Goal: Task Accomplishment & Management: Use online tool/utility

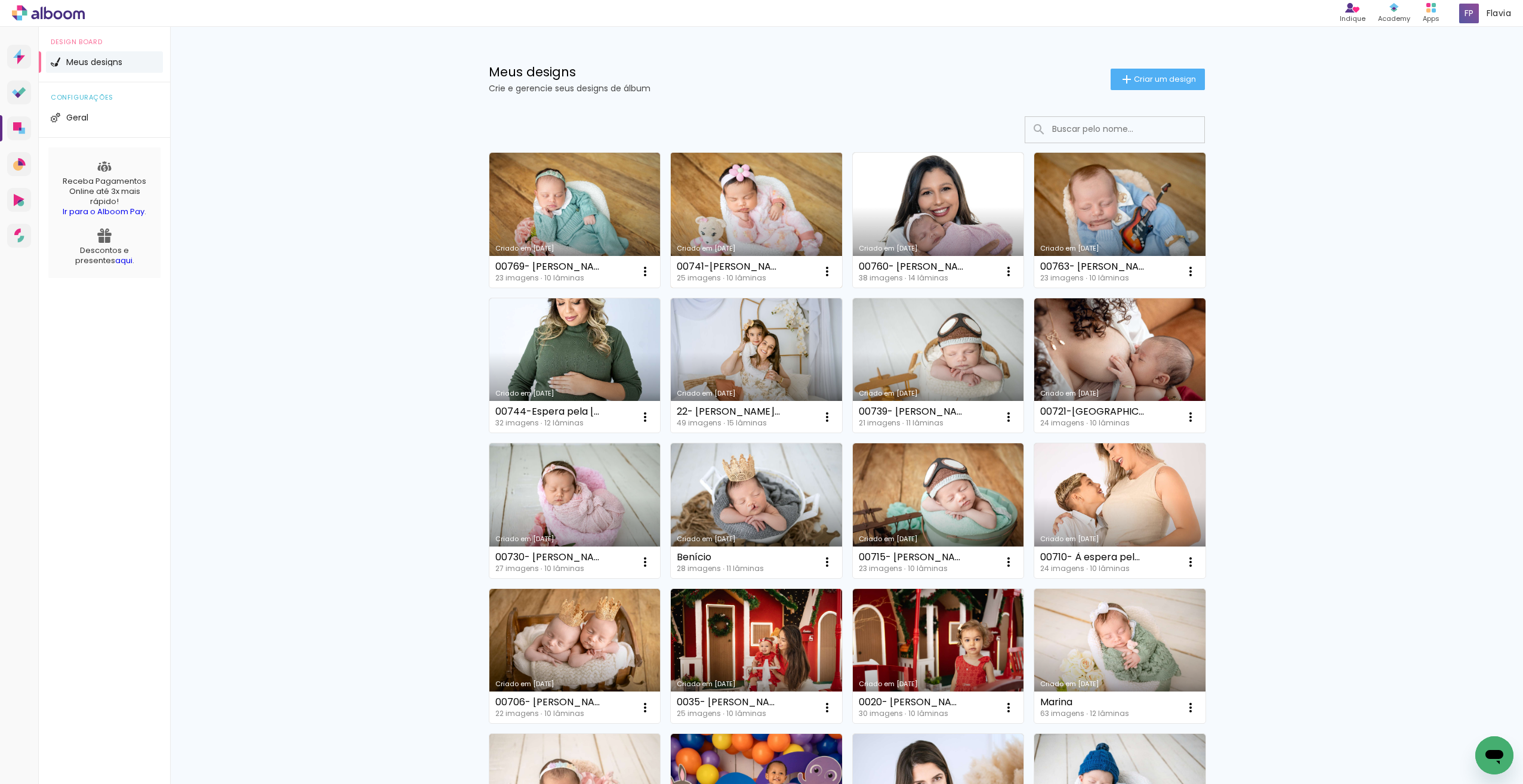
click at [740, 211] on link "Criado em [DATE]" at bounding box center [757, 221] width 171 height 135
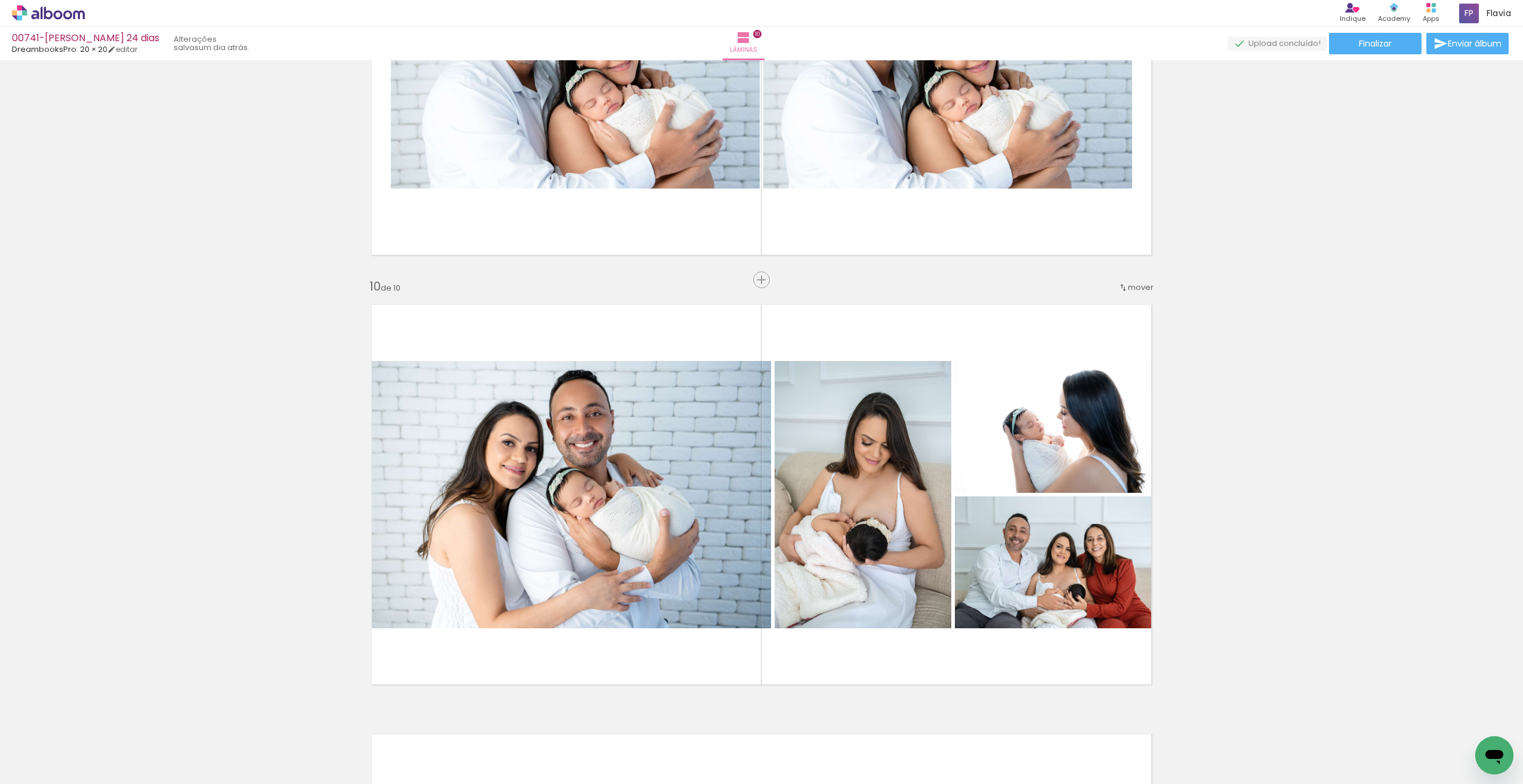
scroll to position [3693, 0]
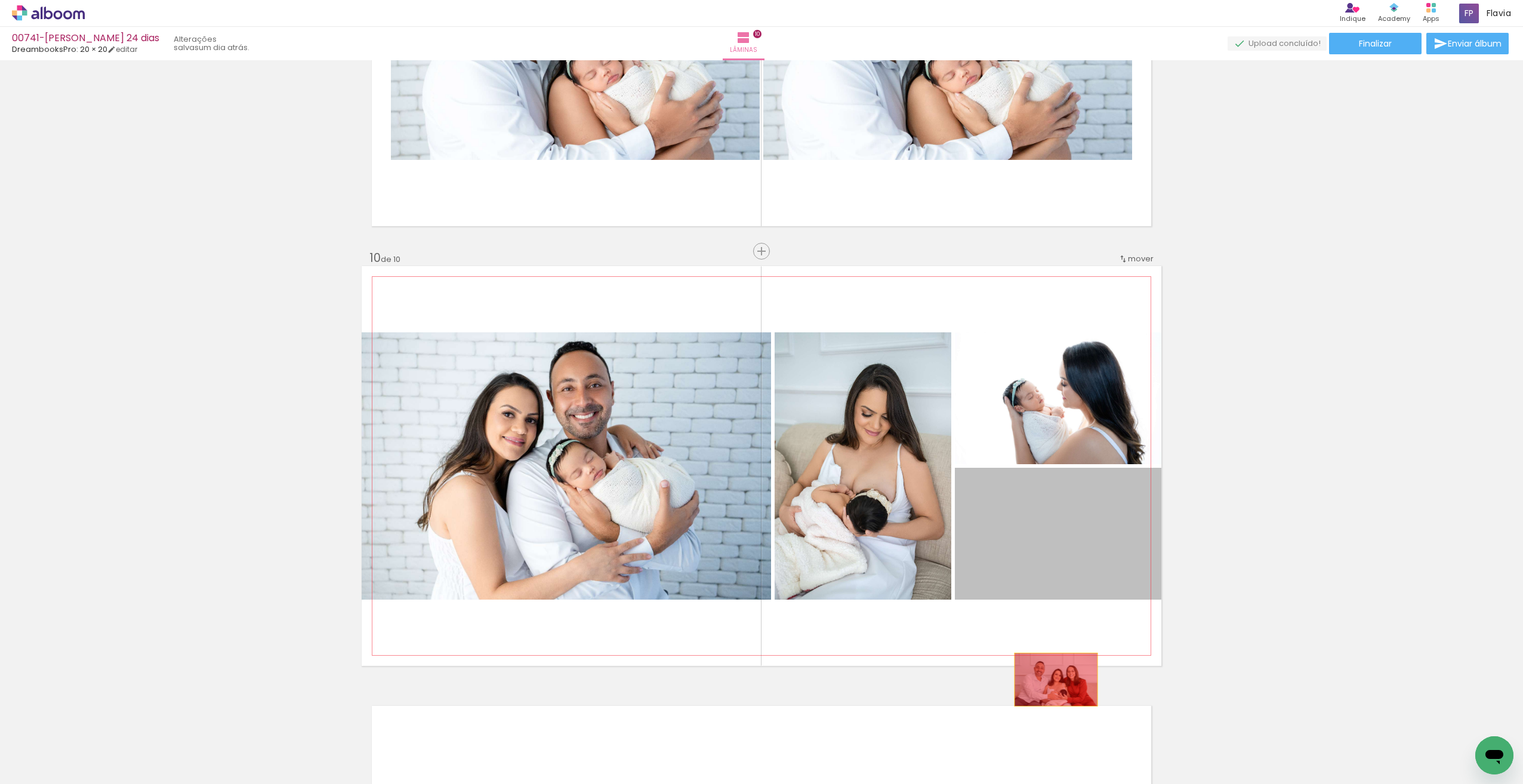
drag, startPoint x: 1074, startPoint y: 553, endPoint x: 1050, endPoint y: 675, distance: 124.3
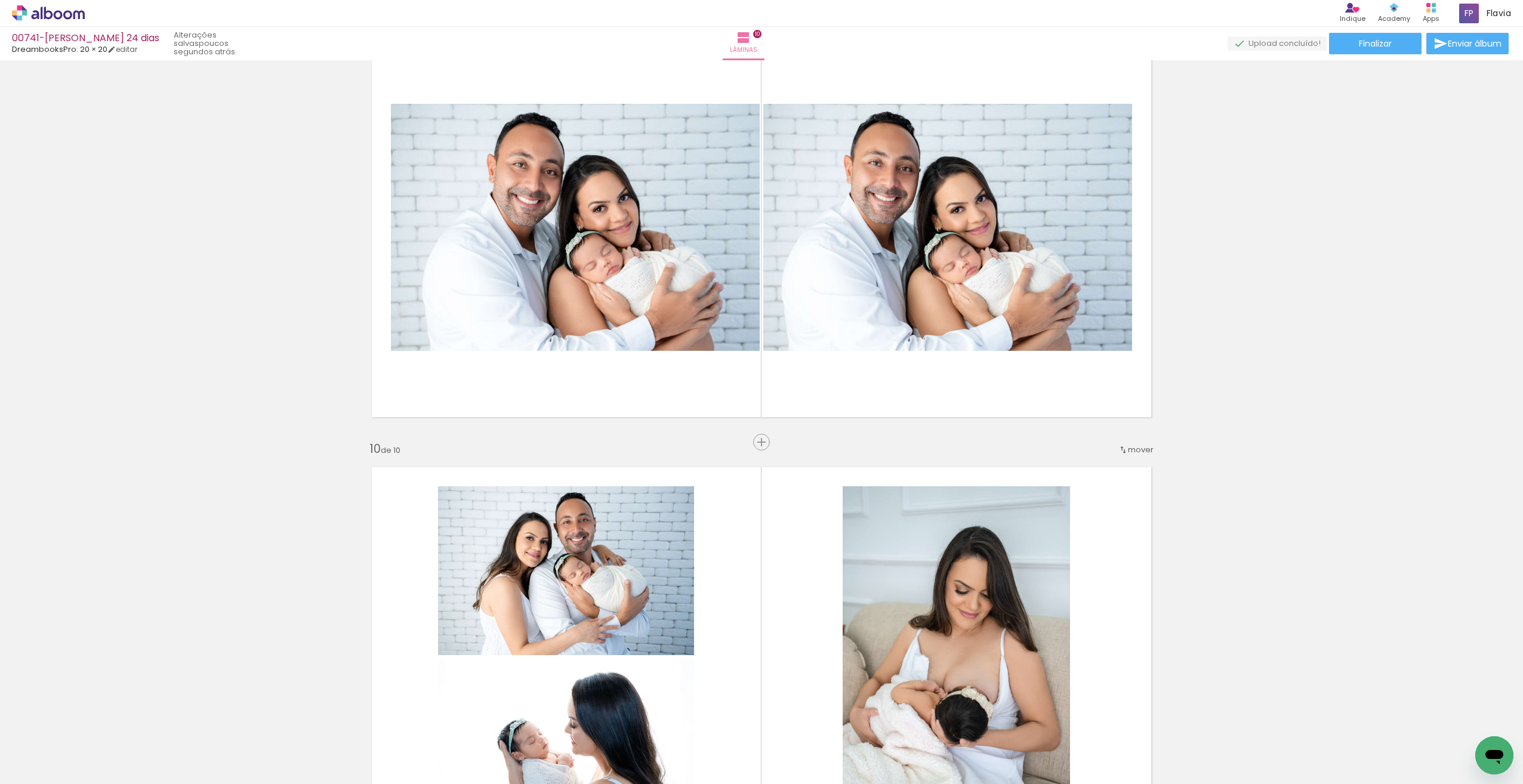
scroll to position [3478, 0]
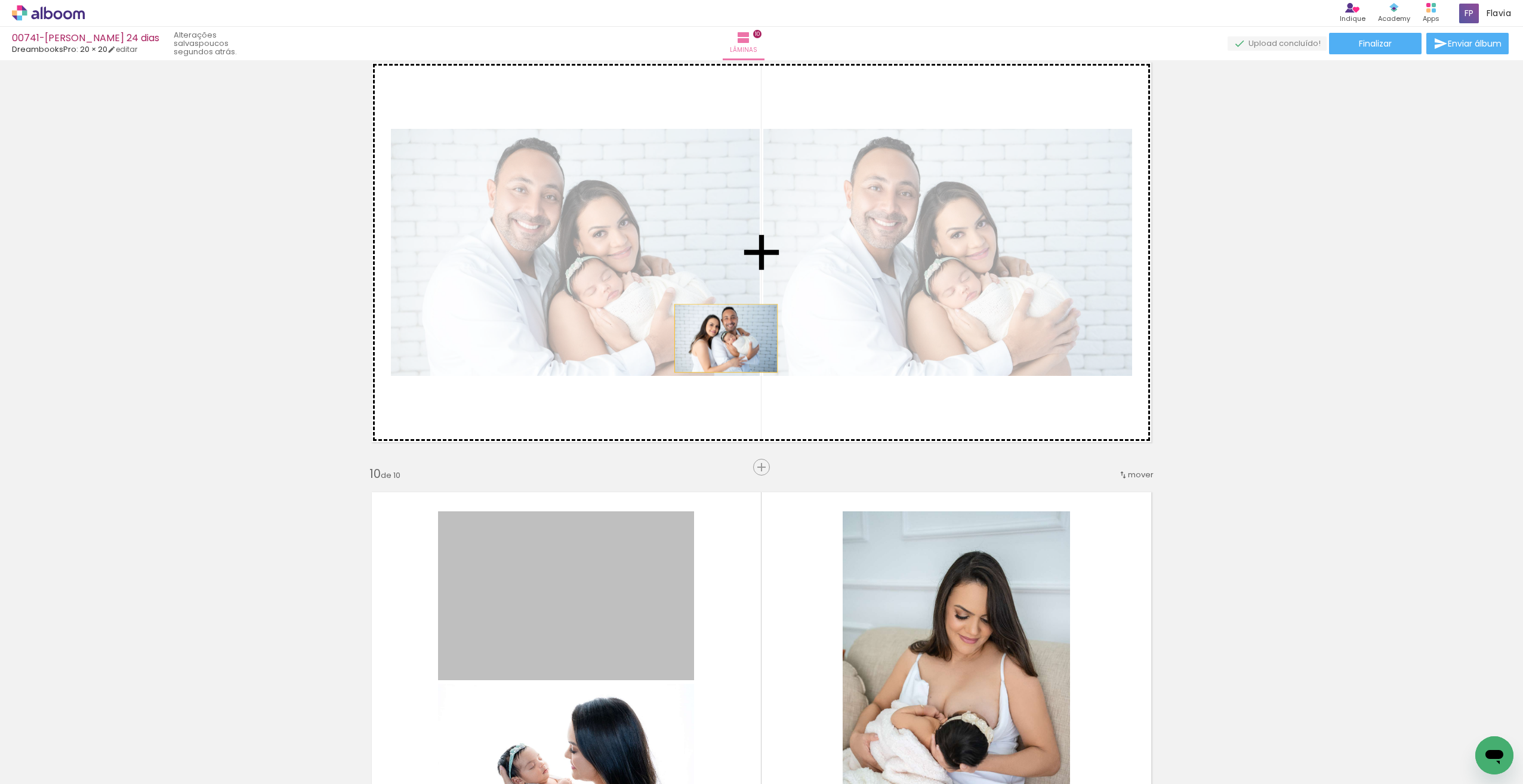
drag, startPoint x: 598, startPoint y: 575, endPoint x: 728, endPoint y: 340, distance: 268.6
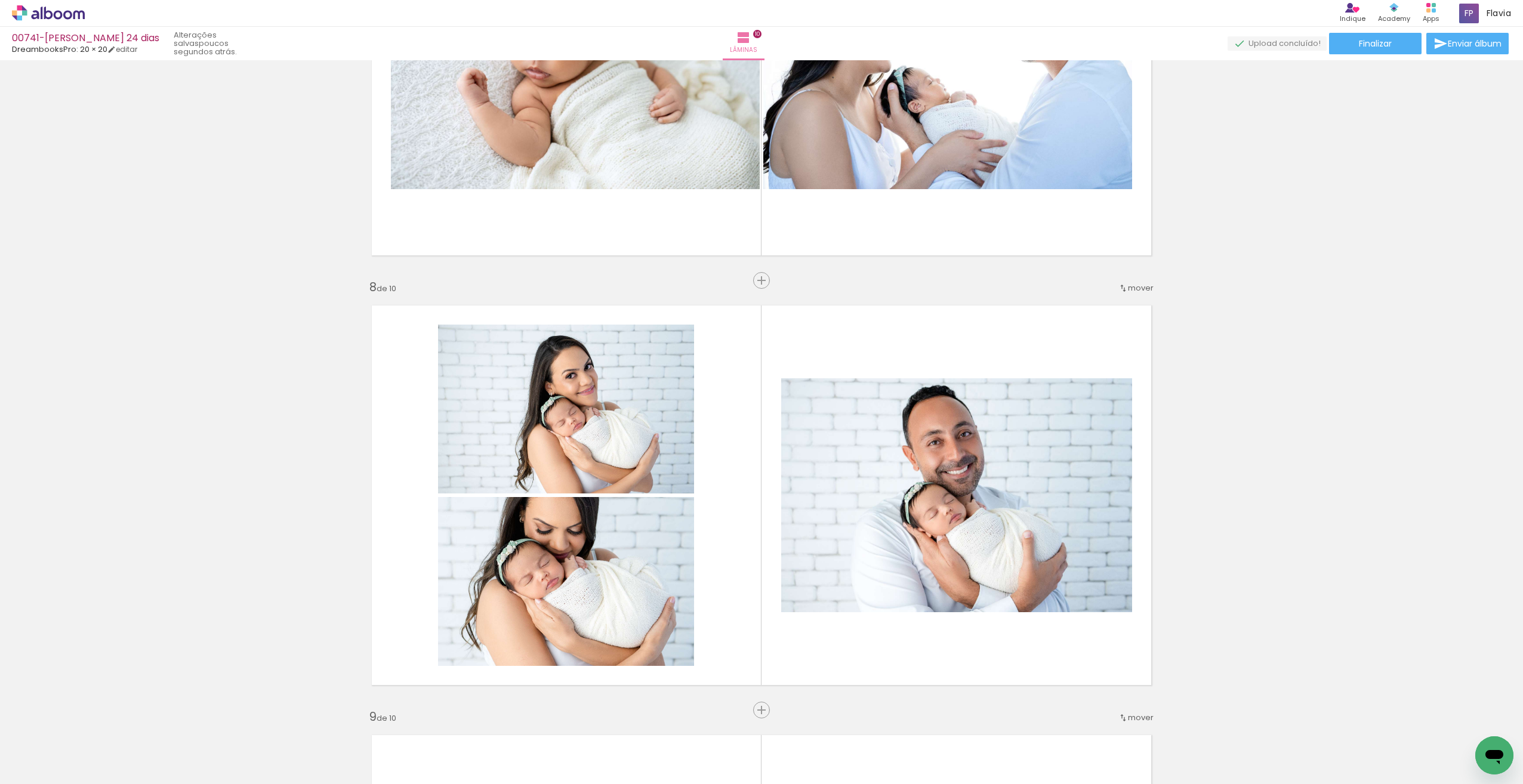
scroll to position [2789, 0]
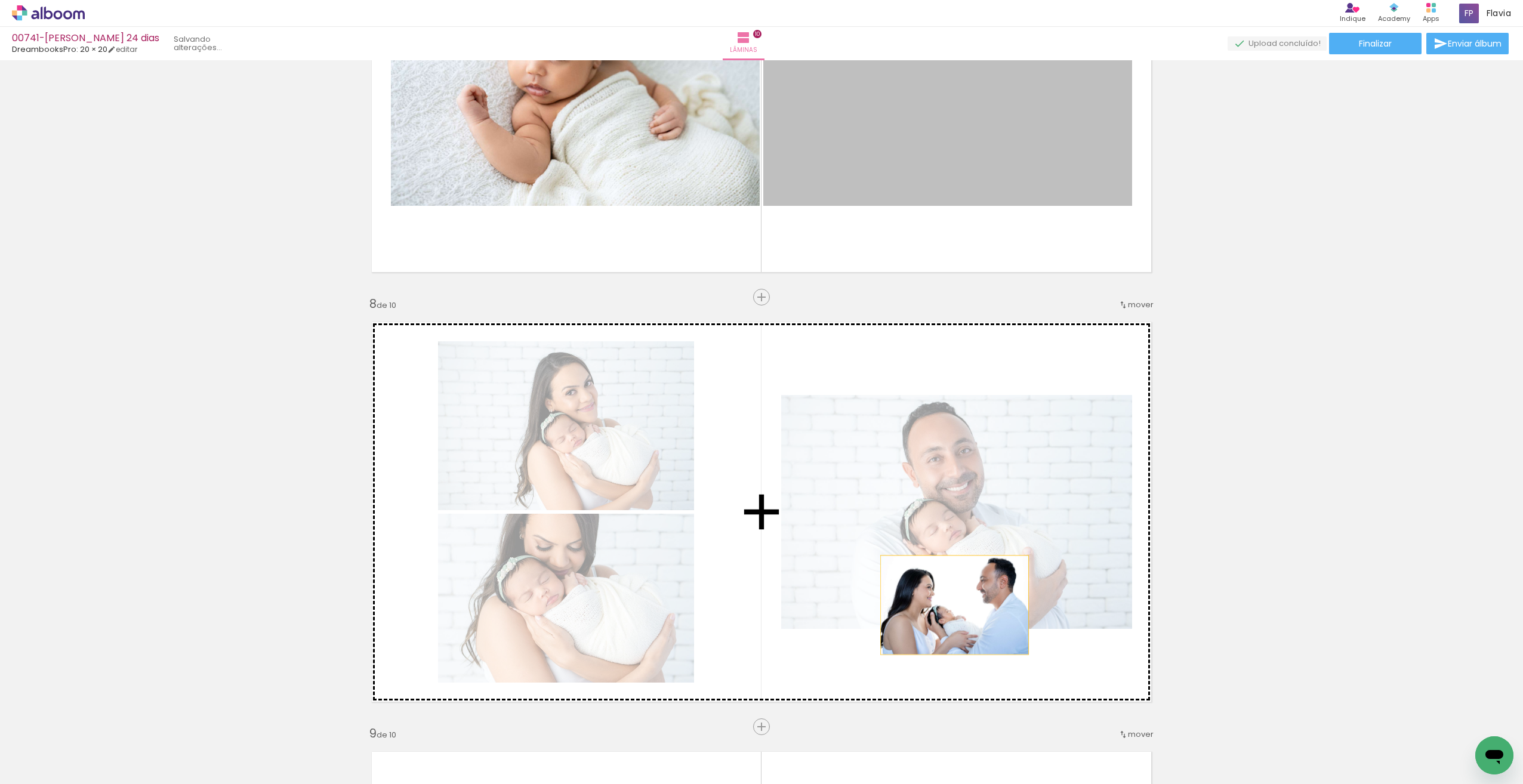
drag, startPoint x: 1004, startPoint y: 132, endPoint x: 945, endPoint y: 622, distance: 493.5
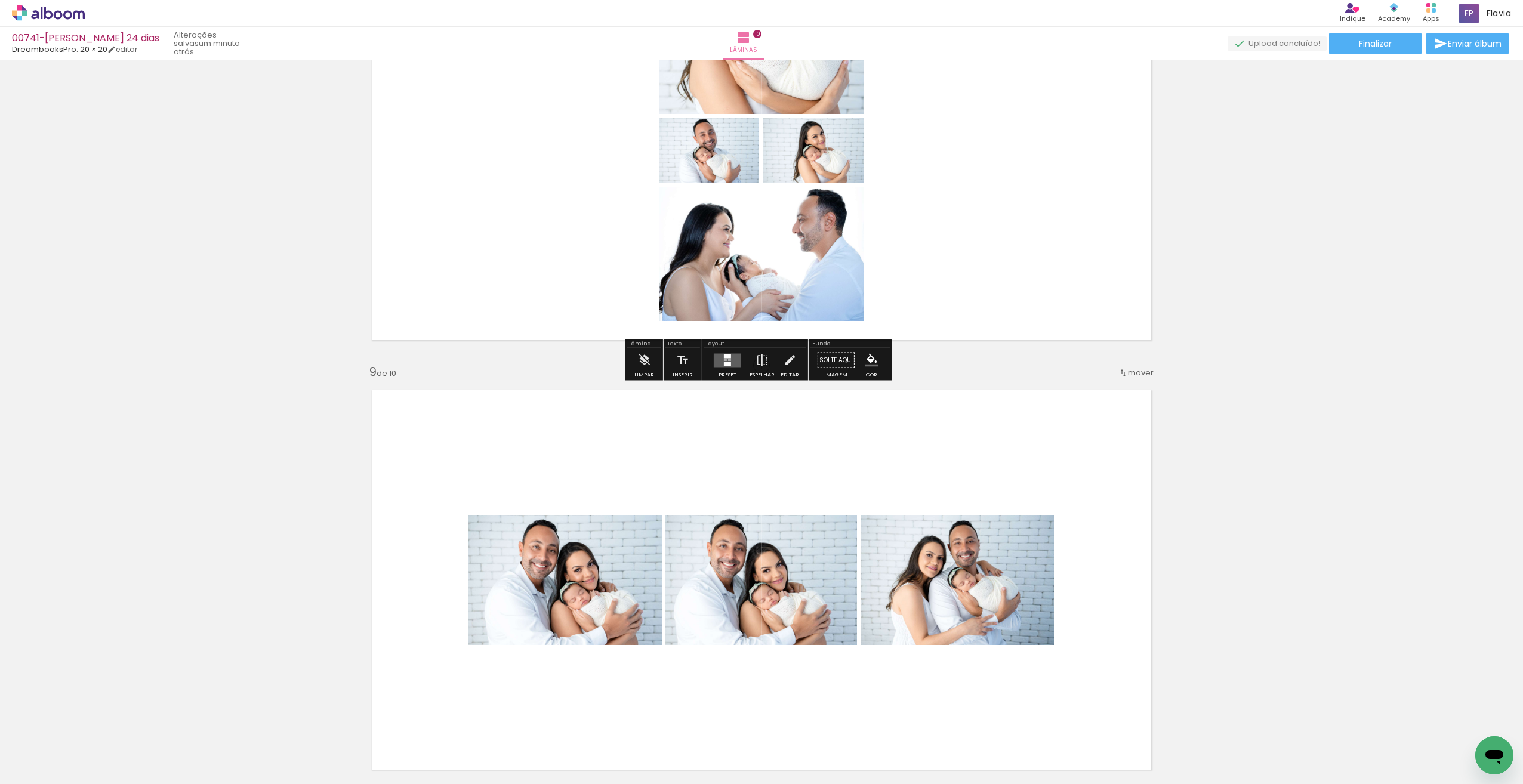
scroll to position [3200, 0]
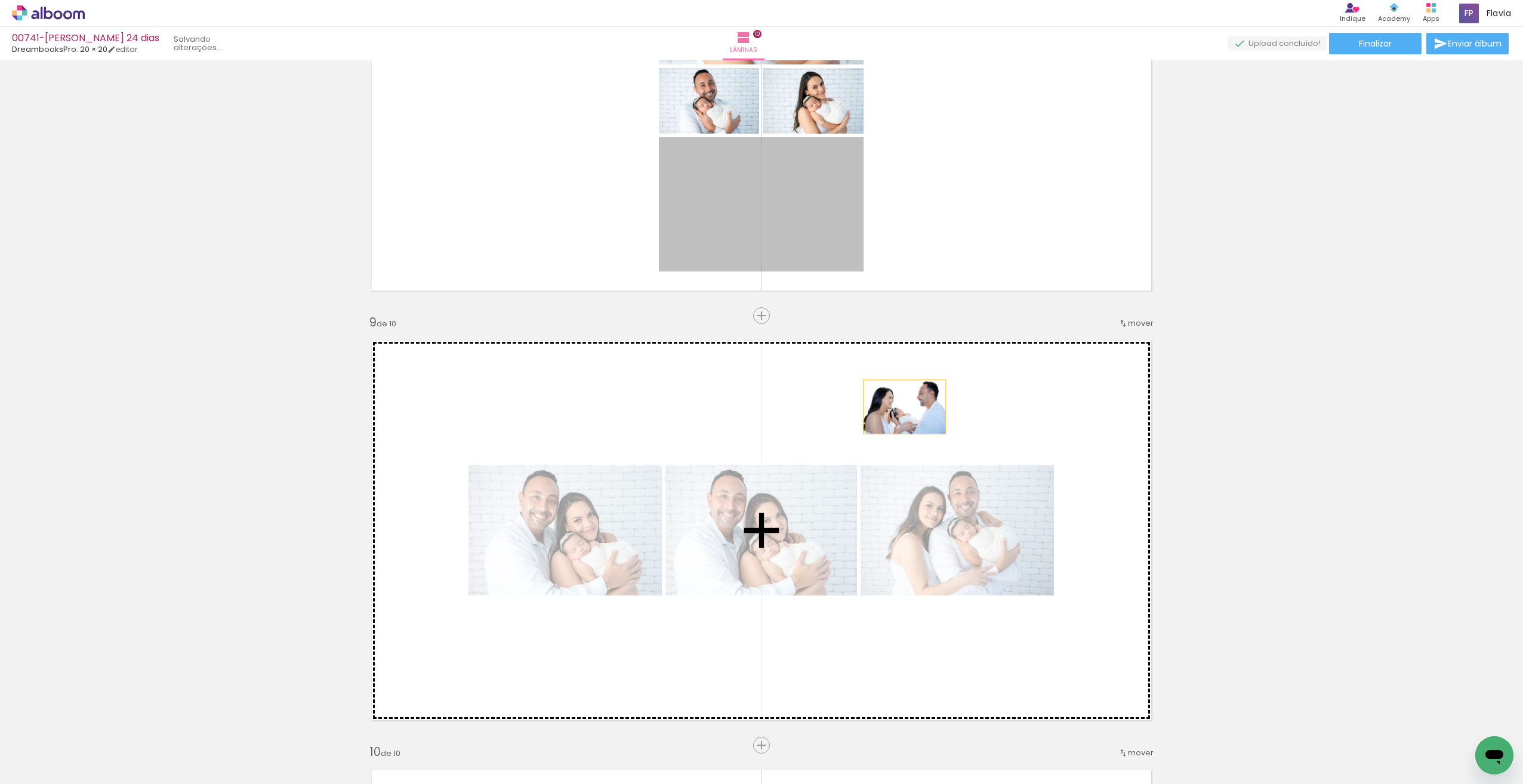
drag, startPoint x: 832, startPoint y: 207, endPoint x: 914, endPoint y: 395, distance: 205.1
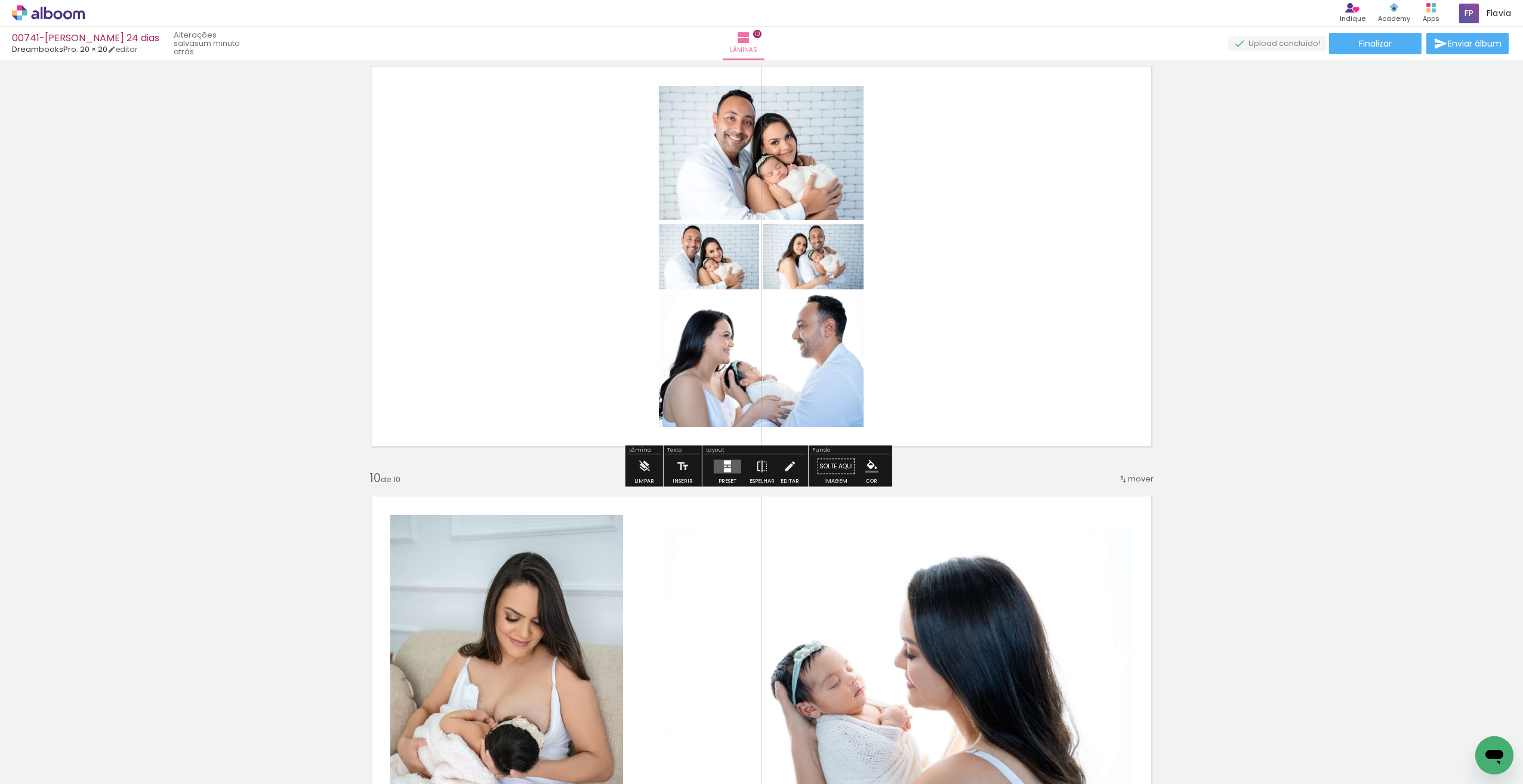
scroll to position [3486, 0]
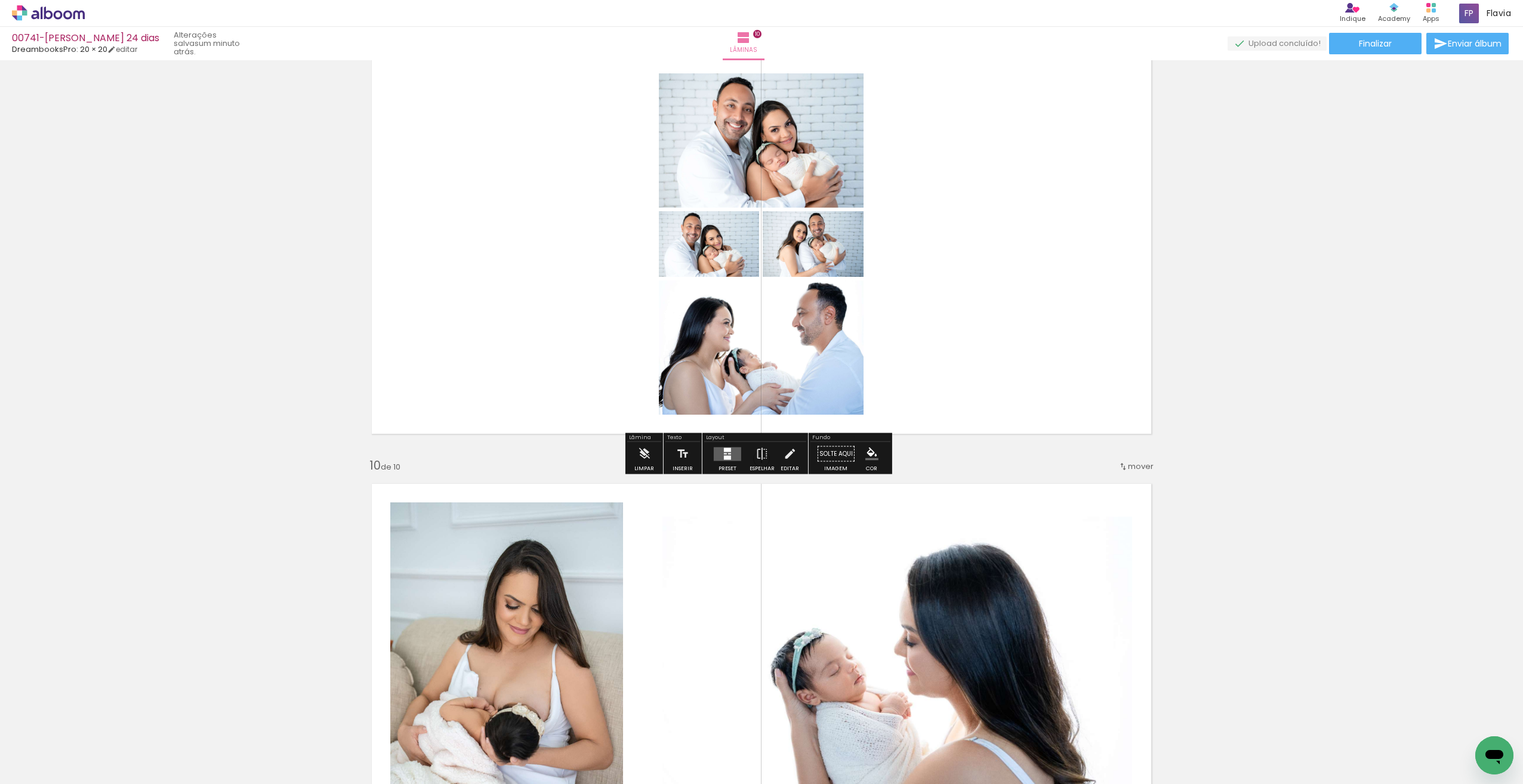
drag, startPoint x: 725, startPoint y: 453, endPoint x: 737, endPoint y: 448, distance: 13.0
click at [725, 453] on quentale-layouter at bounding box center [728, 454] width 28 height 14
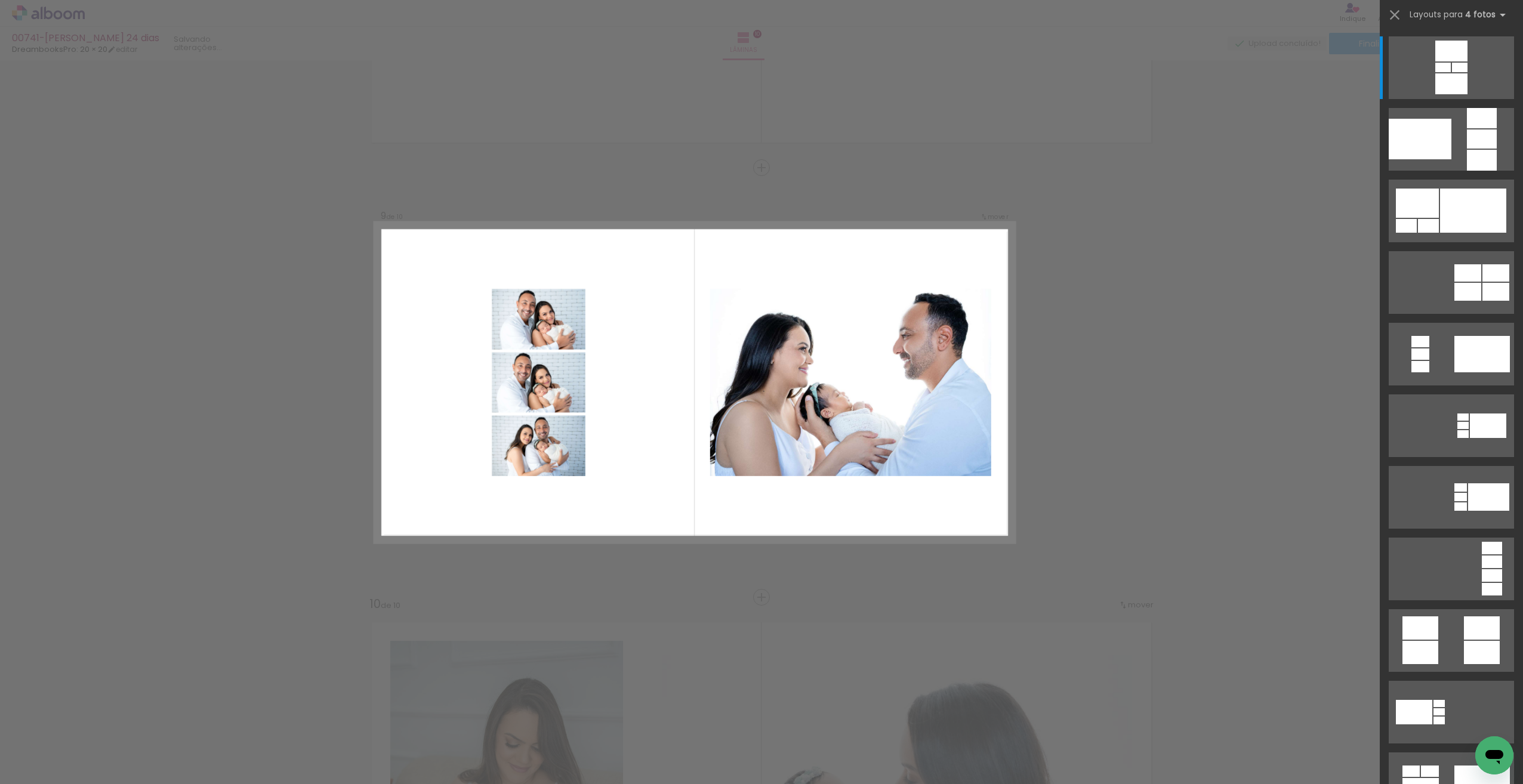
scroll to position [3346, 0]
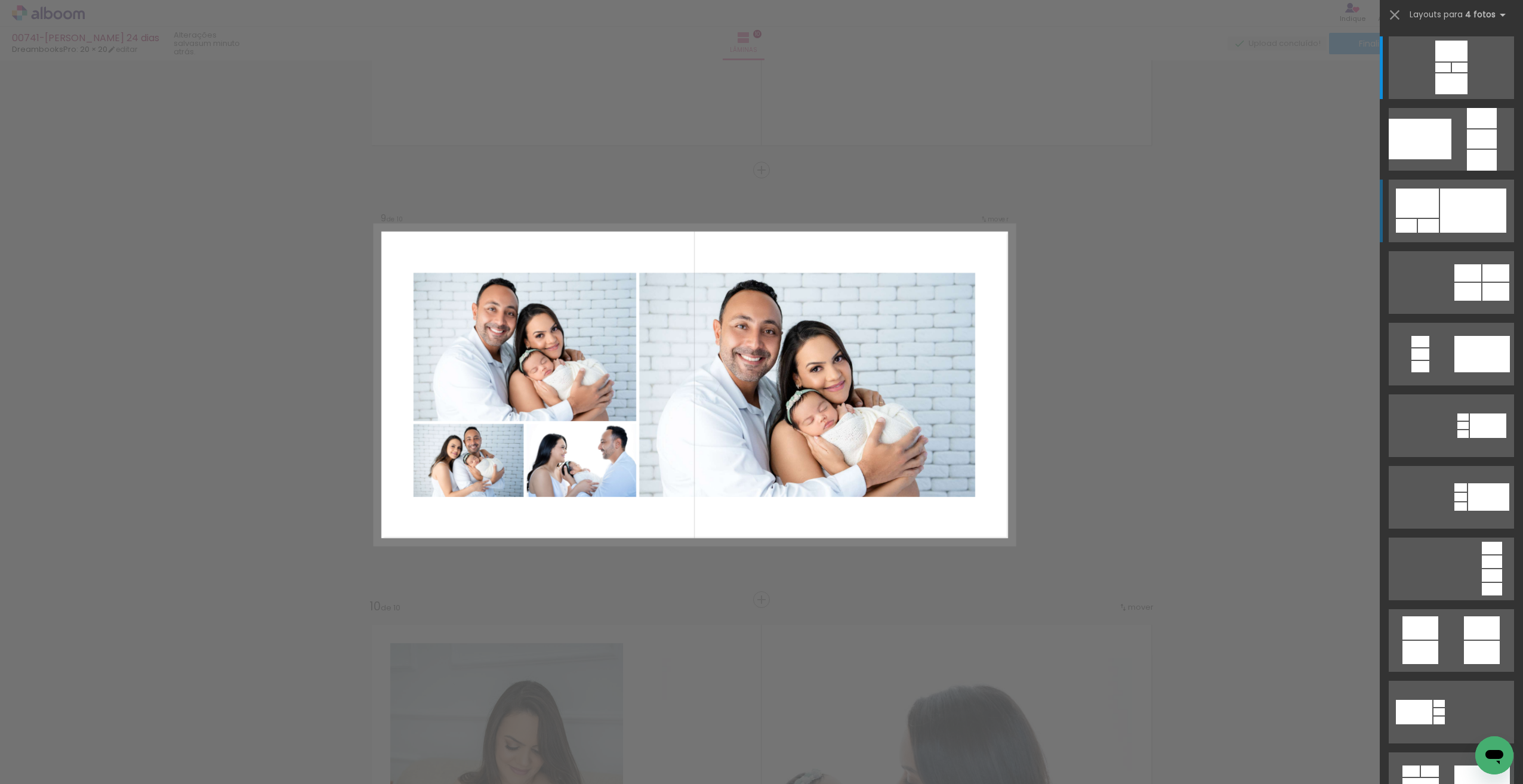
click at [1469, 215] on div at bounding box center [1472, 211] width 67 height 44
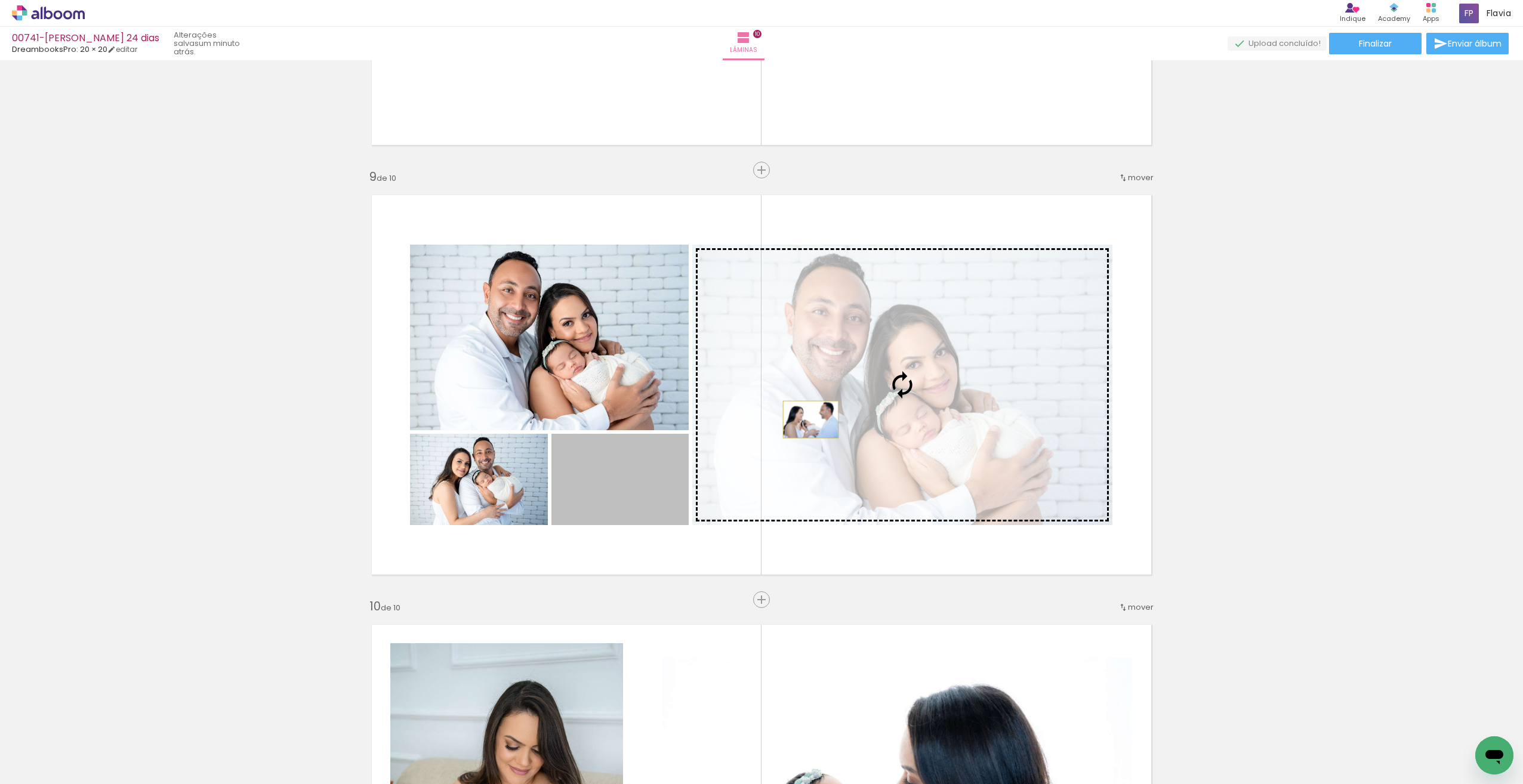
drag, startPoint x: 627, startPoint y: 471, endPoint x: 803, endPoint y: 419, distance: 183.5
click at [0, 0] on slot at bounding box center [0, 0] width 0 height 0
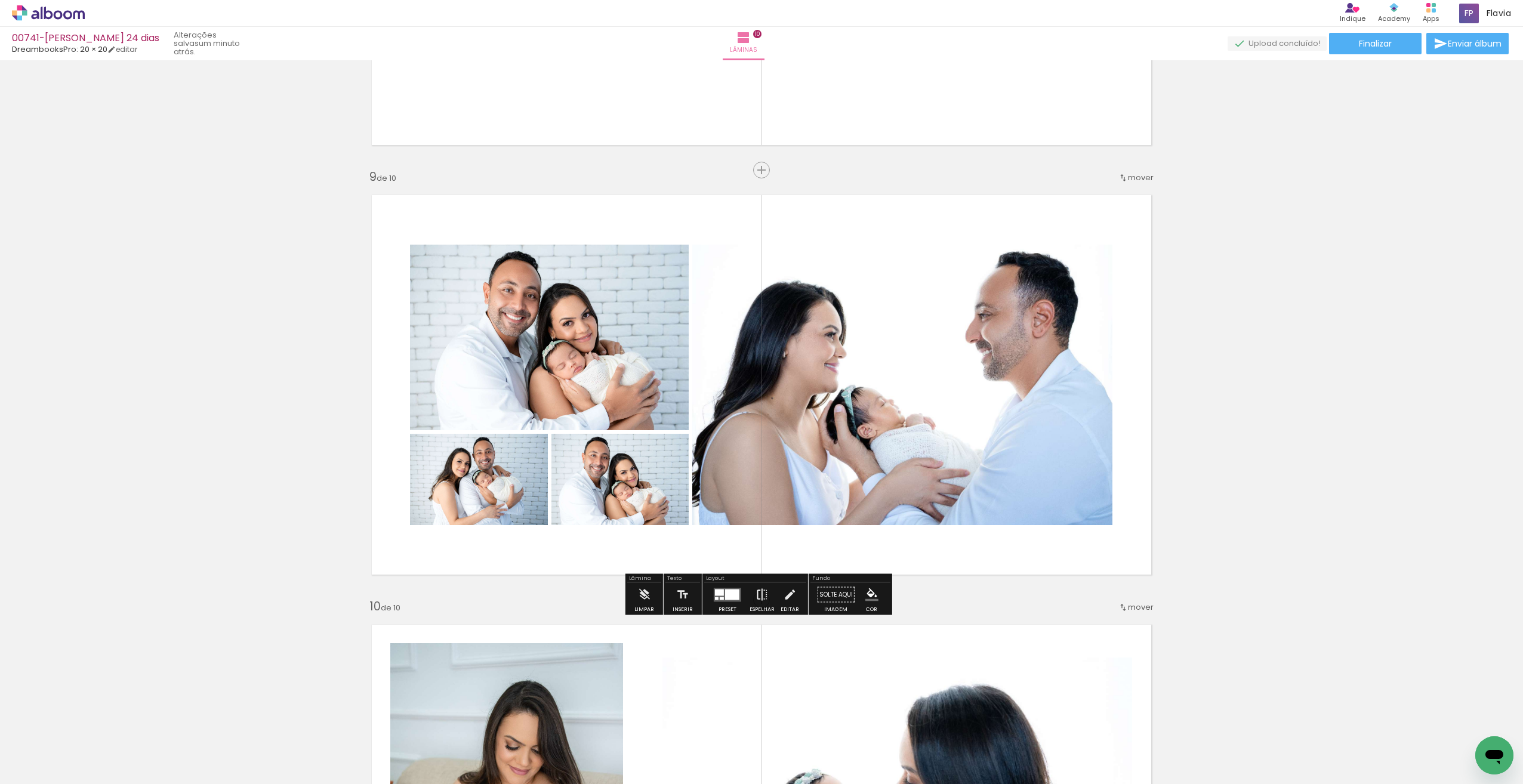
click at [759, 590] on iron-icon at bounding box center [762, 594] width 13 height 24
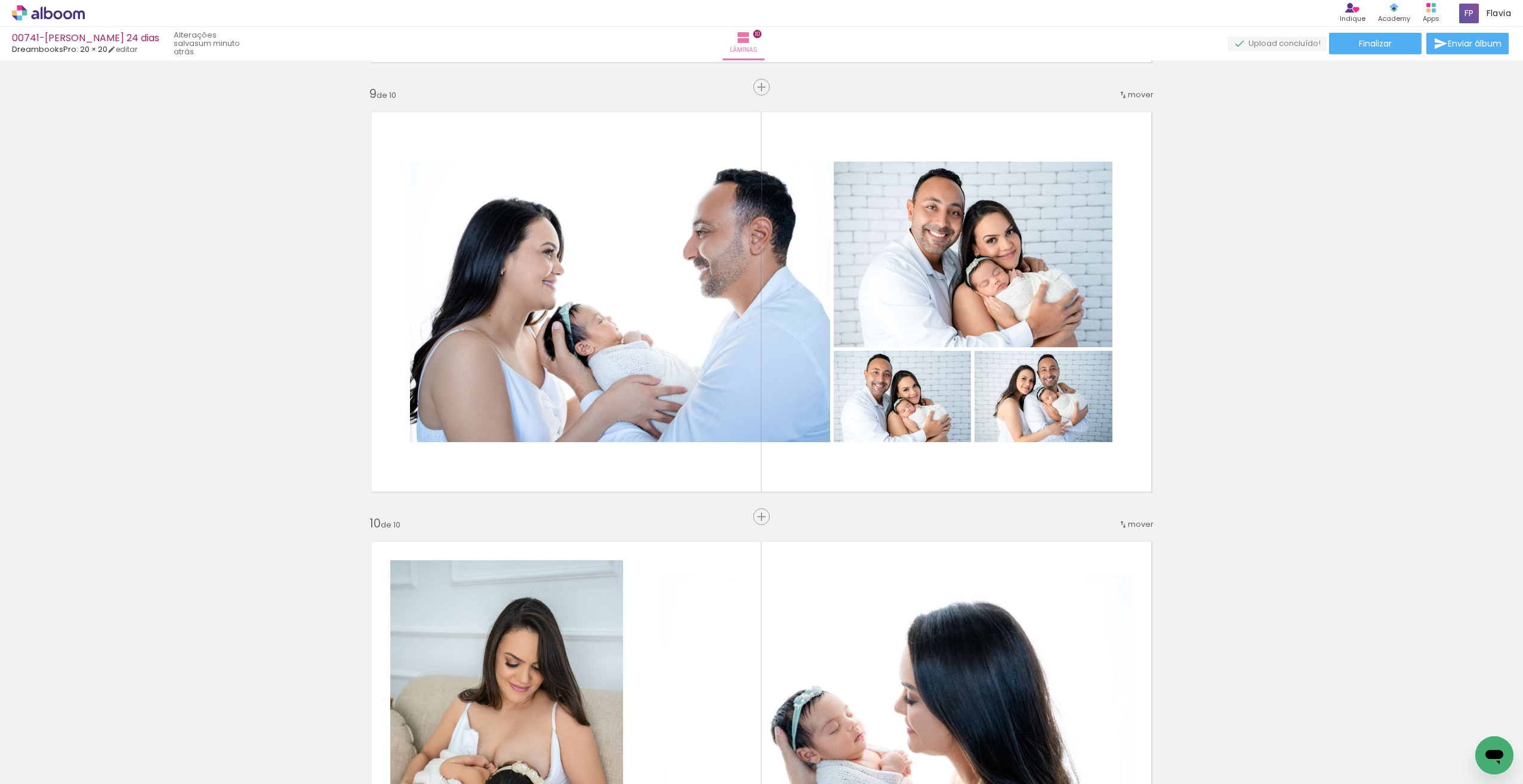
scroll to position [3399, 0]
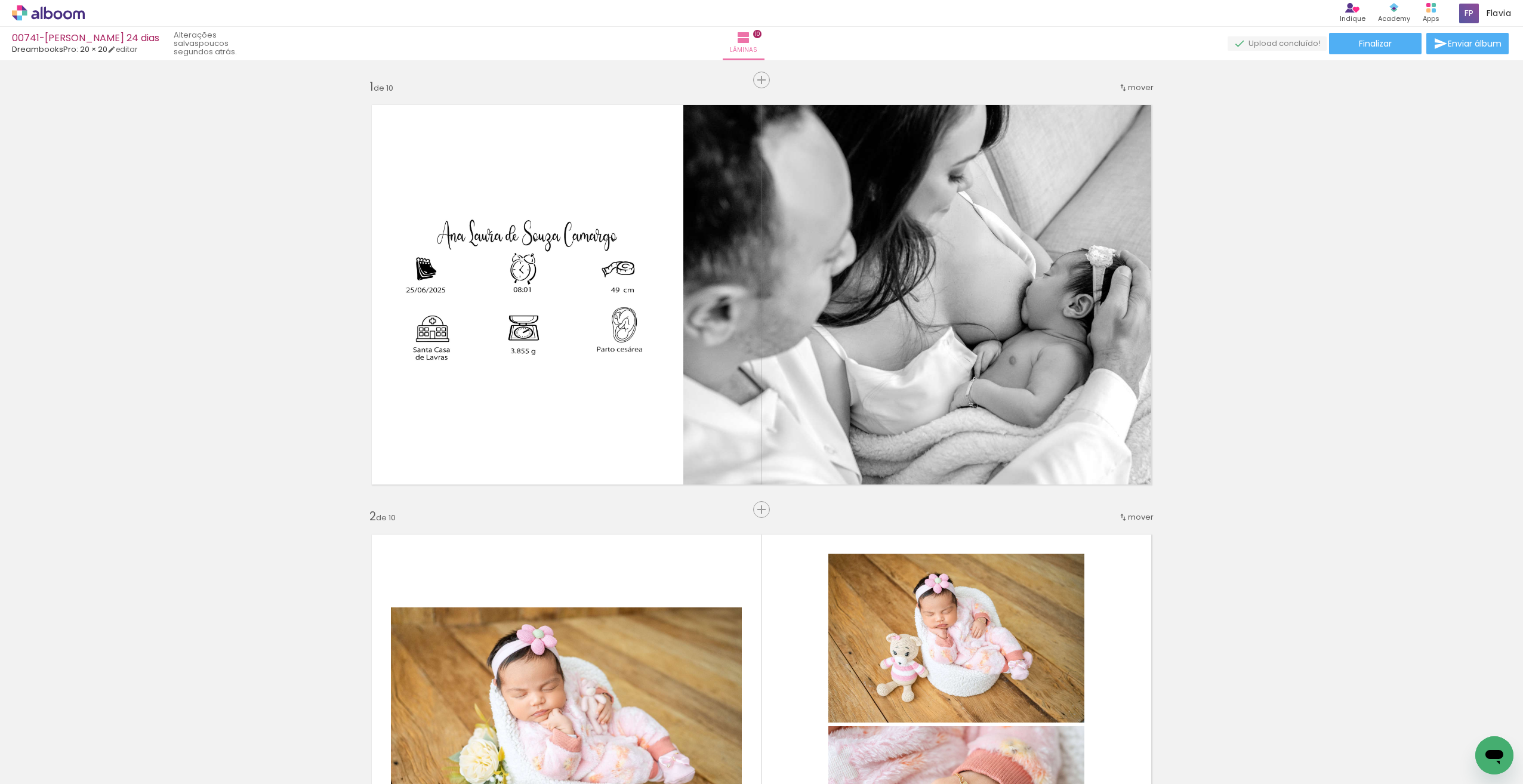
scroll to position [3399, 0]
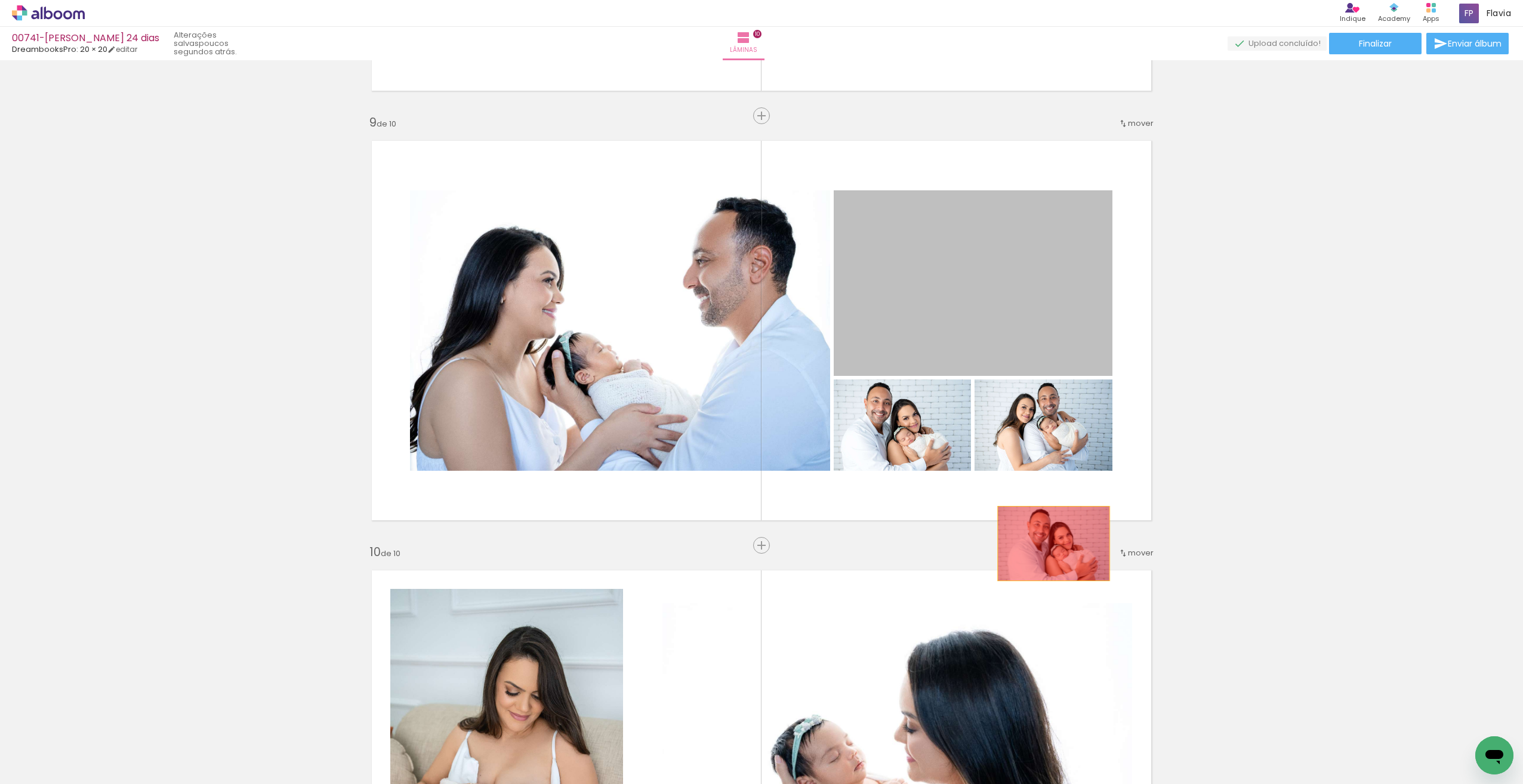
drag, startPoint x: 988, startPoint y: 295, endPoint x: 1049, endPoint y: 544, distance: 256.4
